Goal: Information Seeking & Learning: Check status

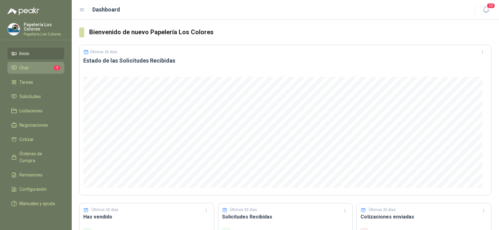
click at [22, 70] on span "Chat" at bounding box center [23, 68] width 9 height 7
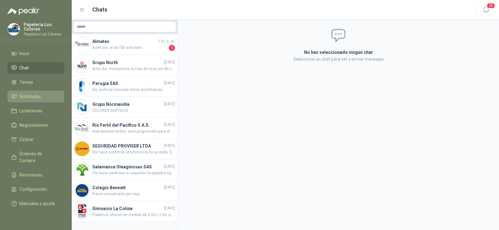
click at [29, 96] on span "Solicitudes" at bounding box center [30, 96] width 22 height 7
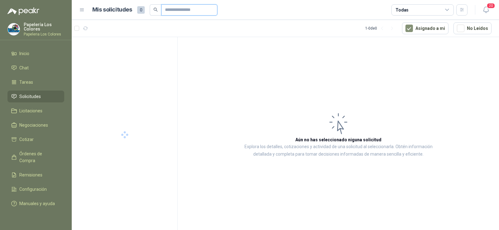
drag, startPoint x: 175, startPoint y: 13, endPoint x: 177, endPoint y: 10, distance: 3.2
click at [175, 13] on input "text" at bounding box center [187, 10] width 44 height 11
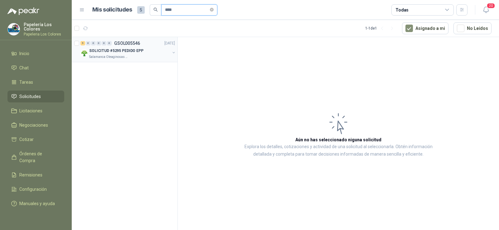
type input "****"
click at [120, 55] on p "Salamanca Oleaginosas SAS" at bounding box center [108, 57] width 39 height 5
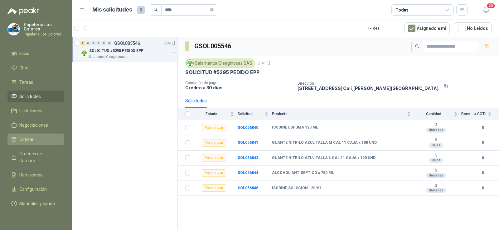
click at [27, 141] on span "Cotizar" at bounding box center [26, 139] width 14 height 7
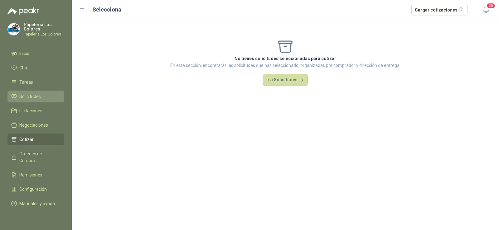
click at [27, 99] on span "Solicitudes" at bounding box center [30, 96] width 22 height 7
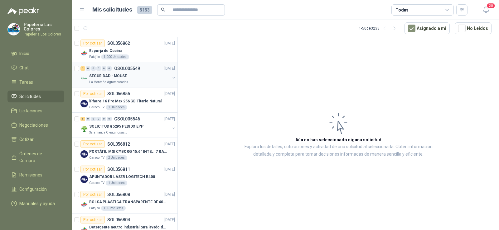
click at [109, 82] on p "La Montaña Agromercados" at bounding box center [108, 82] width 39 height 5
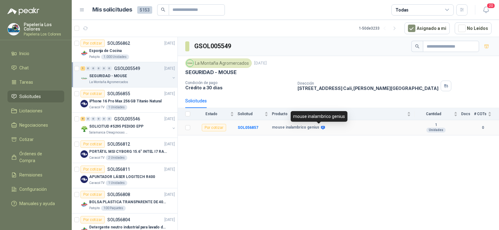
click at [321, 129] on icon at bounding box center [323, 128] width 4 height 4
click at [321, 127] on icon at bounding box center [323, 128] width 4 height 4
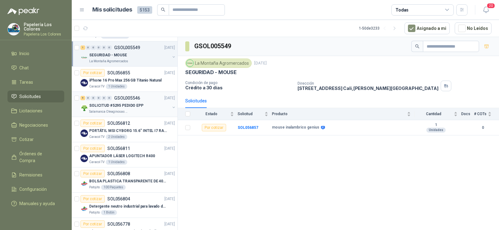
scroll to position [31, 0]
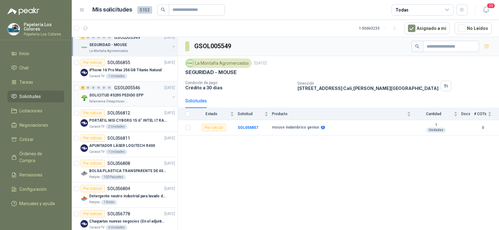
click at [127, 98] on p "SOLICITUD #5295 PEDIDO EPP" at bounding box center [116, 96] width 54 height 6
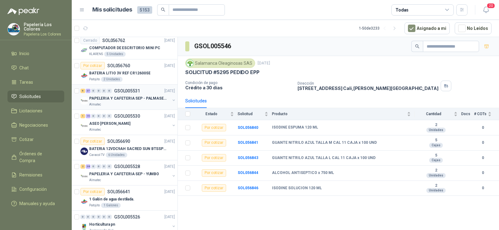
scroll to position [312, 0]
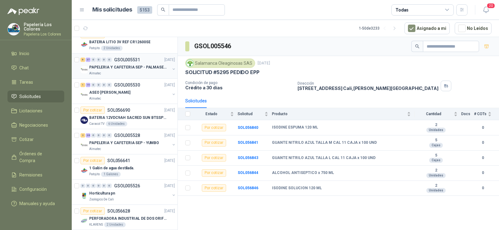
click at [121, 70] on div "PAPELERIA Y CAFETERIA SEP - PALMASECA" at bounding box center [129, 67] width 81 height 7
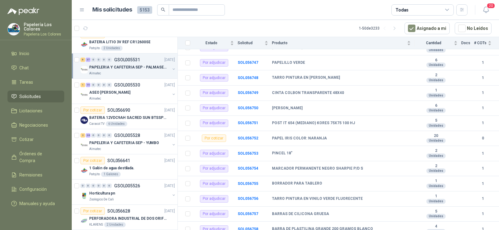
scroll to position [540, 0]
click at [123, 94] on div "ASEO [PERSON_NAME]" at bounding box center [129, 92] width 81 height 7
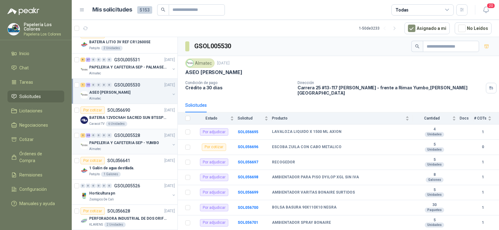
click at [126, 144] on p "PAPELERIA Y CAFETERIA SEP - YUMBO" at bounding box center [124, 143] width 70 height 6
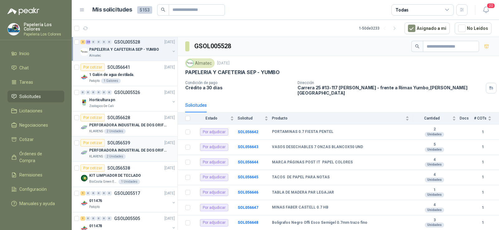
scroll to position [437, 0]
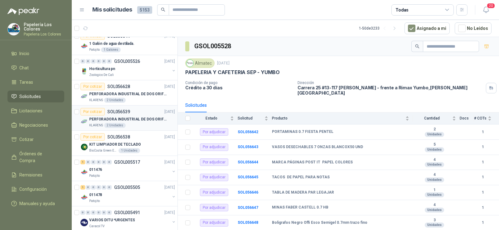
click at [95, 124] on p "KLARENS" at bounding box center [96, 125] width 14 height 5
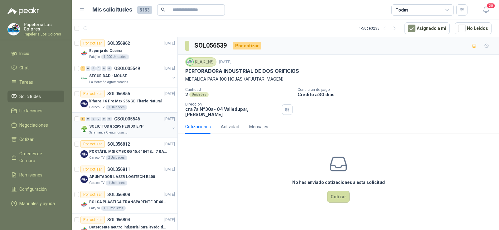
click at [122, 125] on p "SOLICITUD #5295 PEDIDO EPP" at bounding box center [116, 127] width 54 height 6
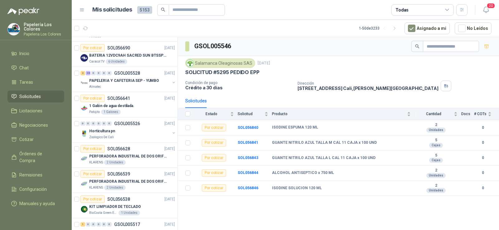
scroll to position [405, 0]
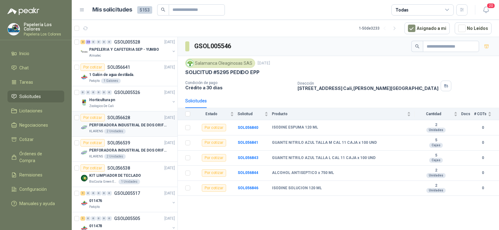
click at [133, 124] on p "PERFORADORA INDUSTRIAL DE DOS ORIFICIOS" at bounding box center [128, 126] width 78 height 6
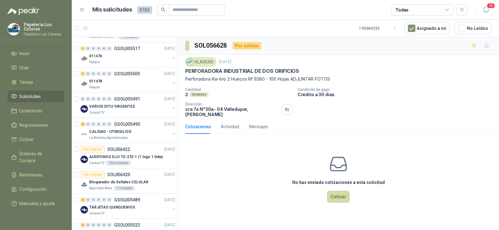
scroll to position [561, 0]
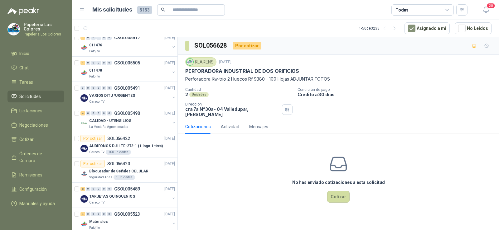
click at [133, 124] on div "CALIDAD - UTENSILIOS" at bounding box center [129, 120] width 81 height 7
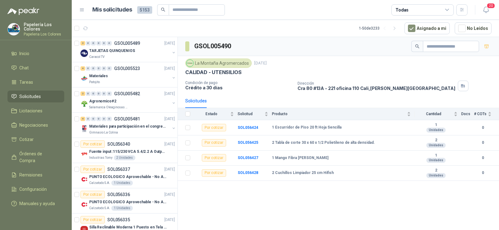
scroll to position [717, 0]
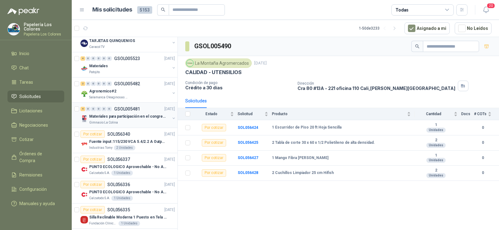
click at [133, 123] on div "Gimnasio La Colina" at bounding box center [129, 122] width 81 height 5
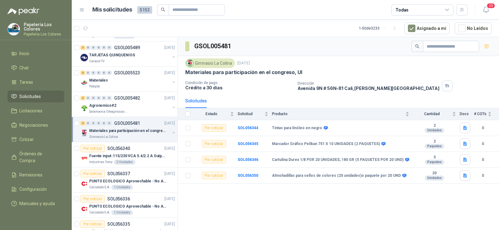
scroll to position [780, 0]
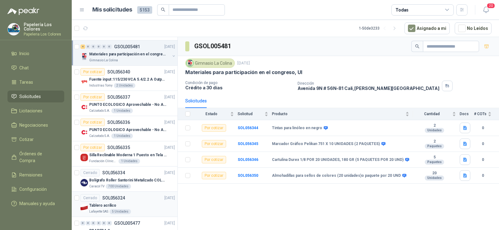
click at [100, 208] on p "Tablero acrílico" at bounding box center [102, 206] width 27 height 6
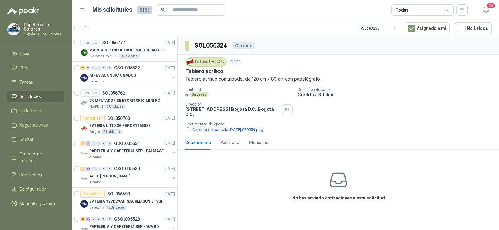
scroll to position [218, 0]
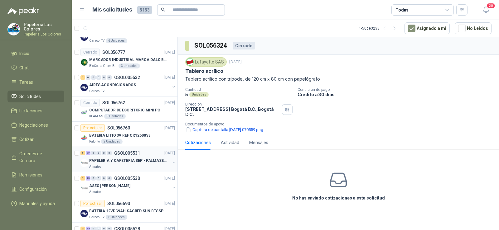
click at [115, 160] on p "PAPELERIA Y CAFETERIA SEP - PALMASECA" at bounding box center [128, 161] width 78 height 6
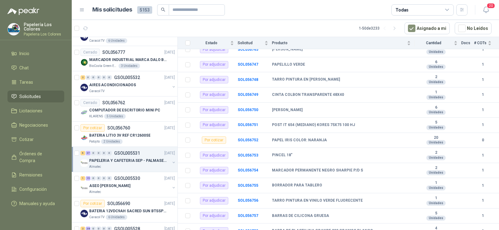
scroll to position [540, 0]
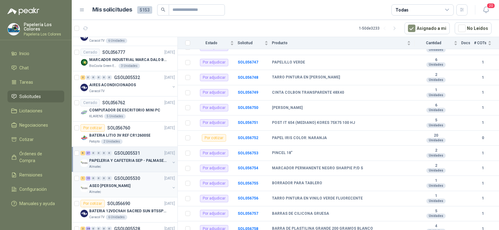
click at [112, 185] on p "ASEO [PERSON_NAME]" at bounding box center [109, 186] width 41 height 6
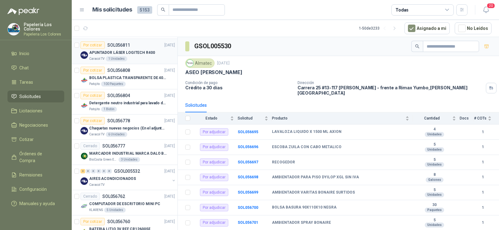
scroll to position [125, 0]
click at [97, 108] on p "Patojito" at bounding box center [94, 109] width 11 height 5
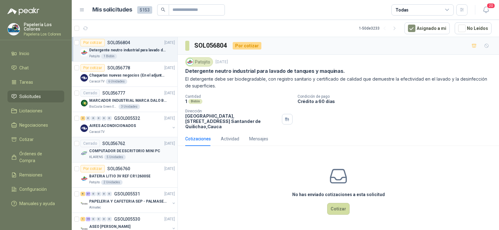
scroll to position [187, 0]
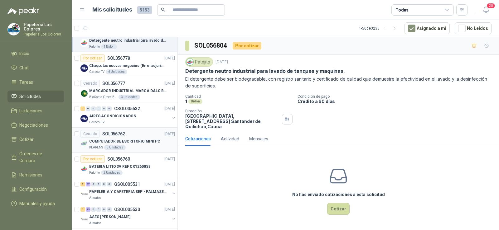
click at [97, 146] on p "KLARENS" at bounding box center [96, 147] width 14 height 5
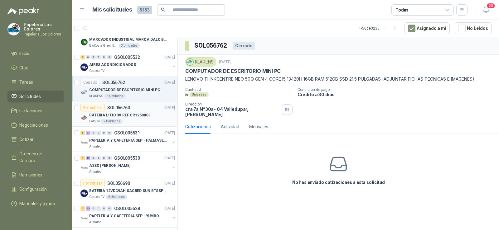
scroll to position [250, 0]
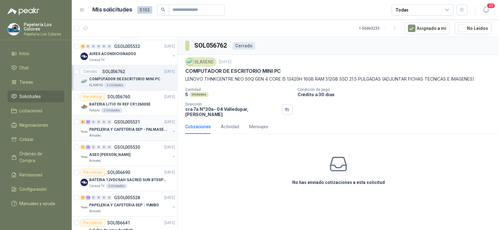
click at [99, 133] on p "Almatec" at bounding box center [95, 135] width 12 height 5
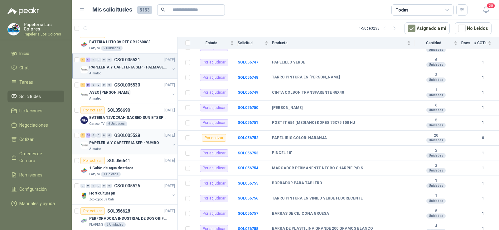
scroll to position [343, 0]
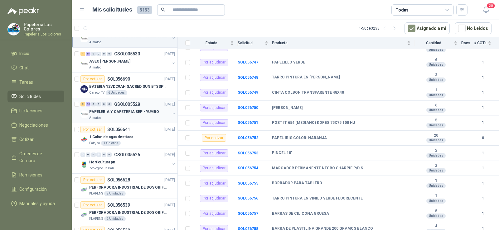
click at [122, 117] on div "Almatec" at bounding box center [129, 118] width 81 height 5
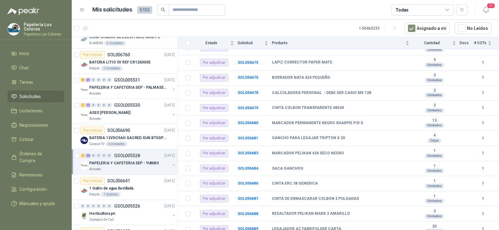
scroll to position [281, 0]
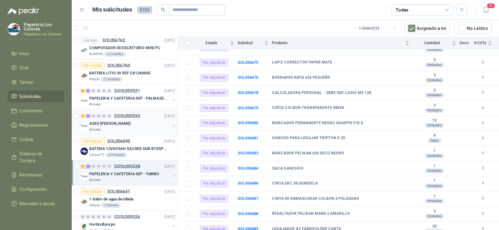
click at [100, 122] on p "ASEO [PERSON_NAME]" at bounding box center [109, 124] width 41 height 6
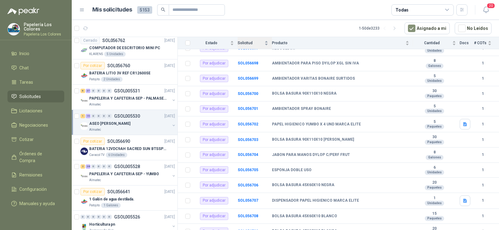
scroll to position [132, 0]
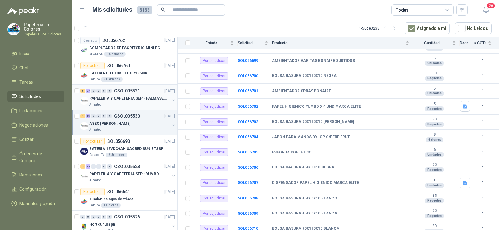
click at [101, 102] on div "PAPELERIA Y CAFETERIA SEP - PALMASECA Almatec" at bounding box center [129, 101] width 81 height 12
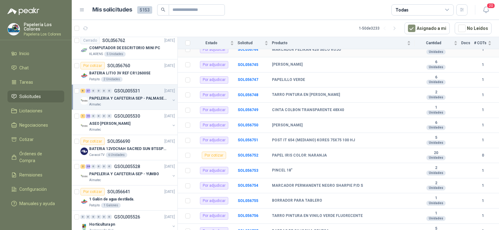
scroll to position [540, 0]
